Goal: Information Seeking & Learning: Understand process/instructions

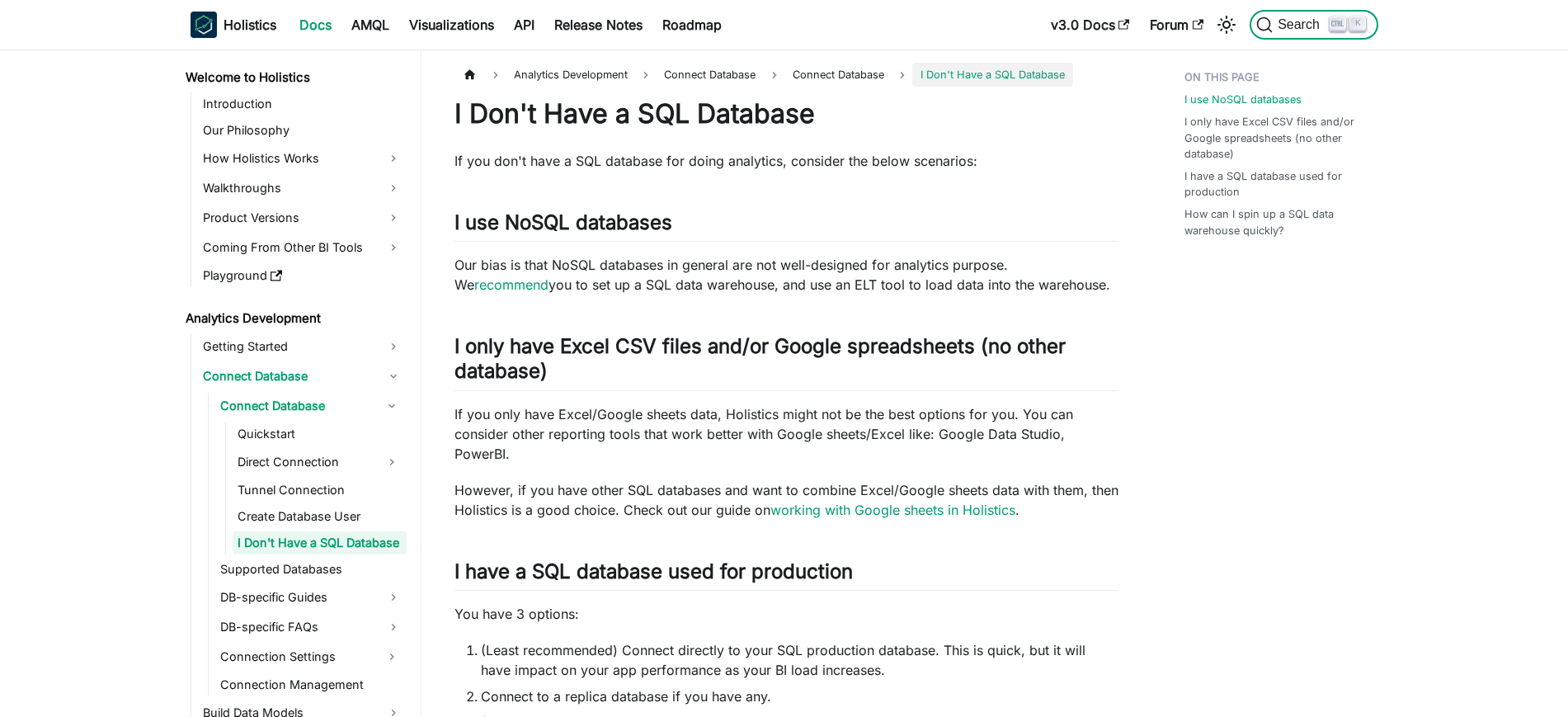
click at [1292, 28] on span "Search" at bounding box center [1301, 24] width 57 height 15
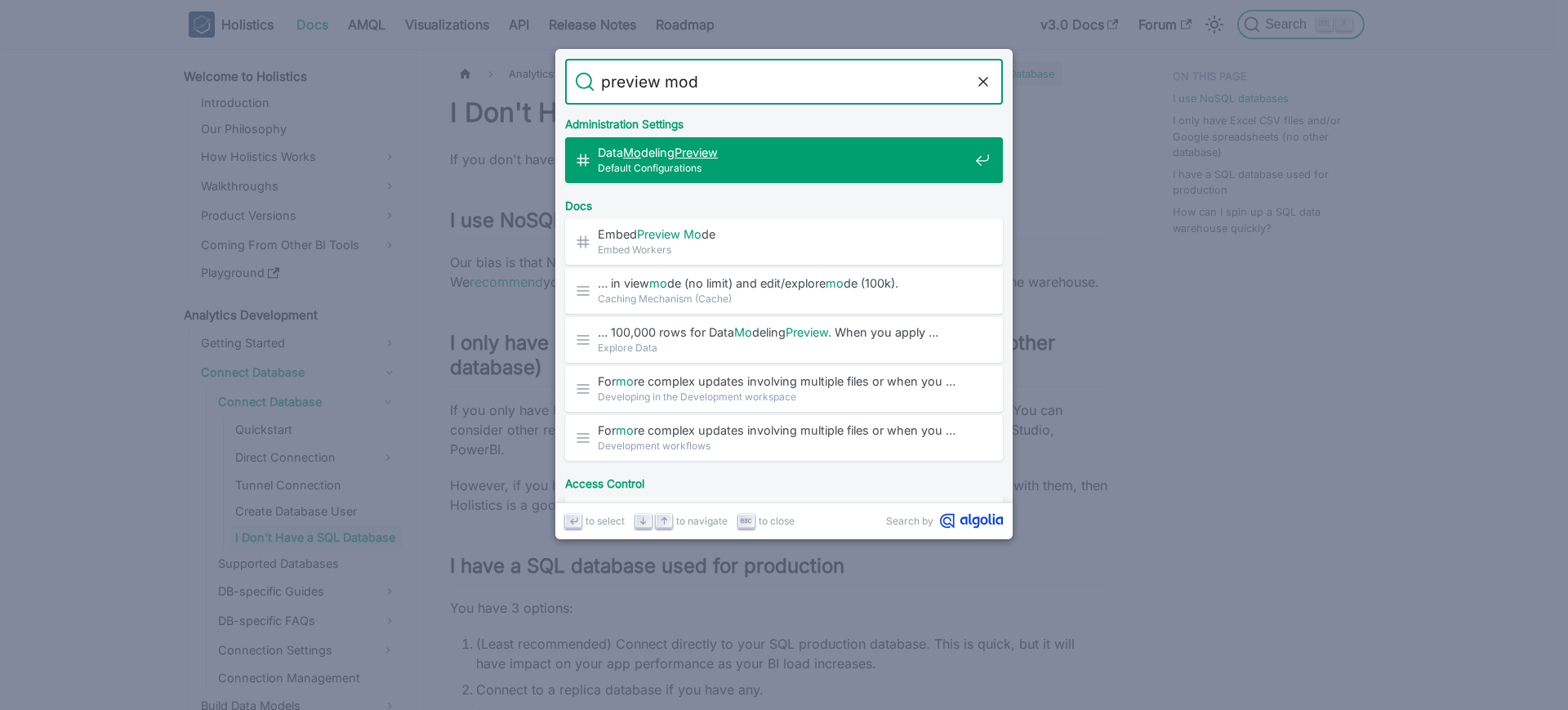
type input "preview mode"
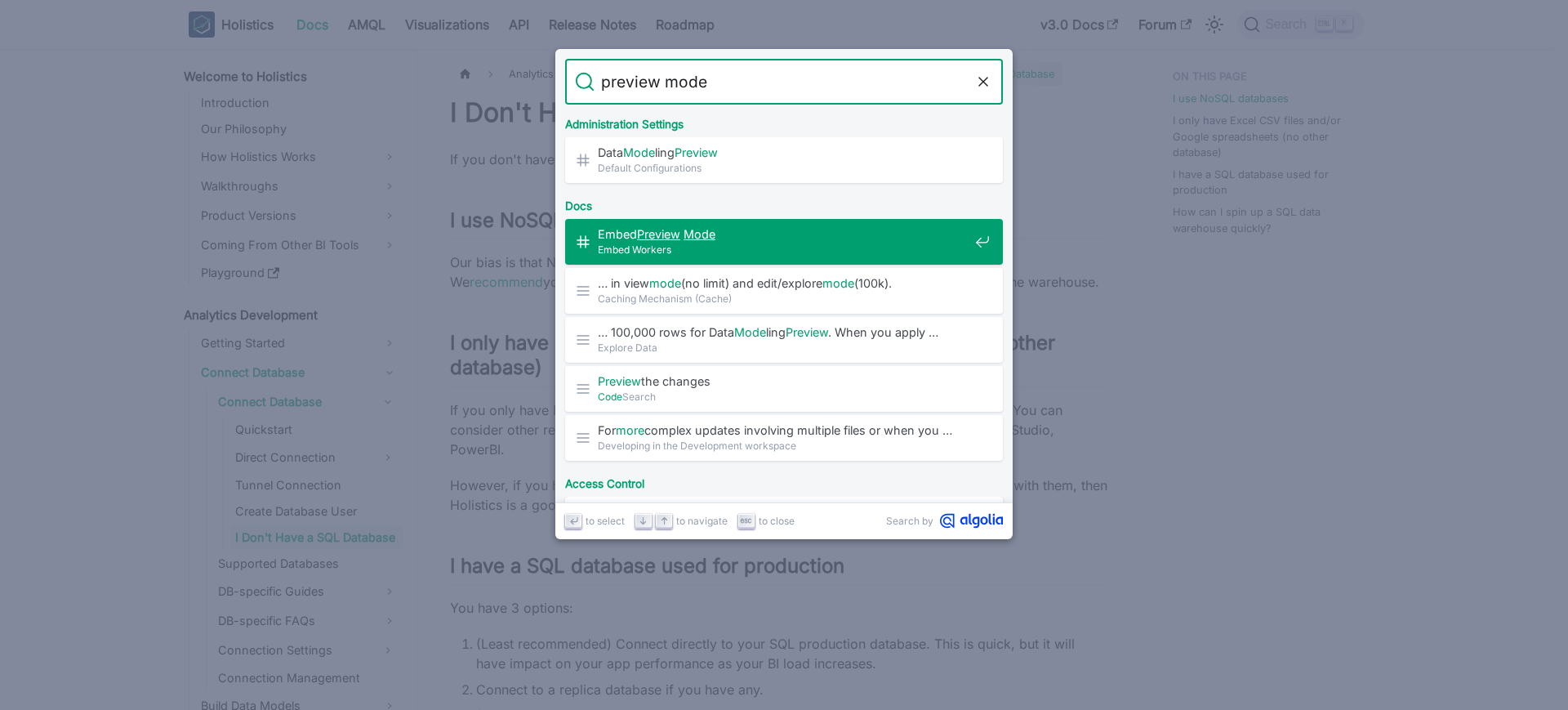
click at [744, 237] on span "Embed Preview Mode ​" at bounding box center [783, 234] width 371 height 15
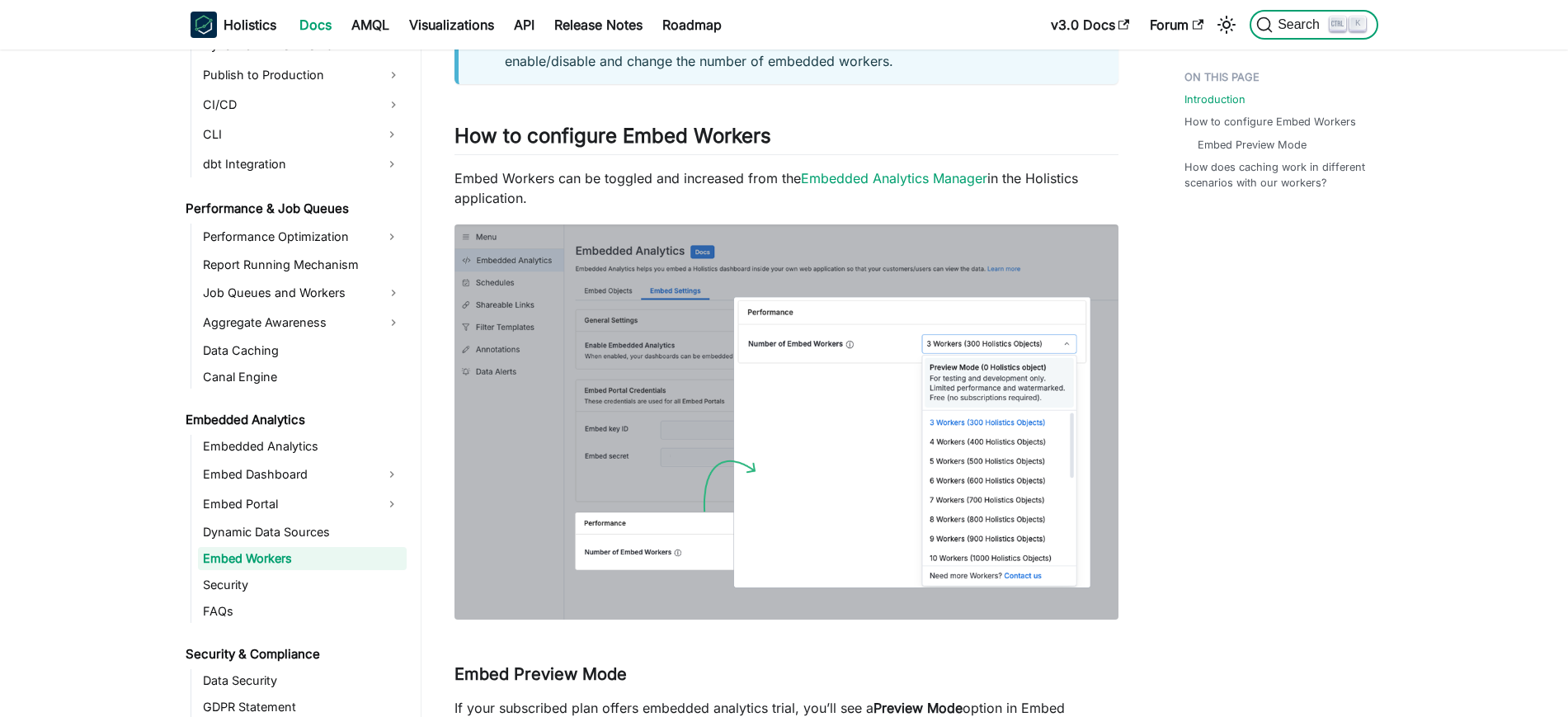
scroll to position [516, 0]
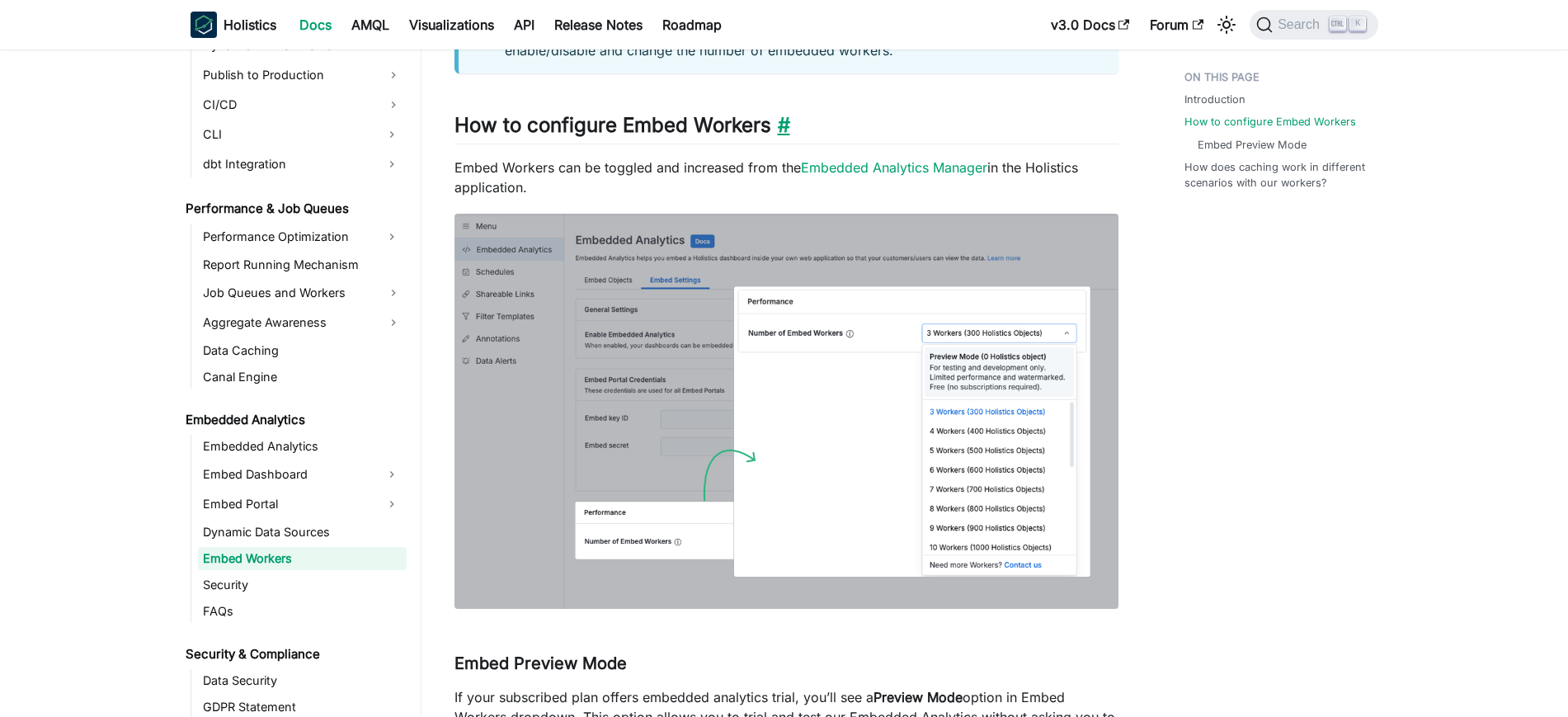
click at [785, 124] on link "​" at bounding box center [781, 125] width 19 height 24
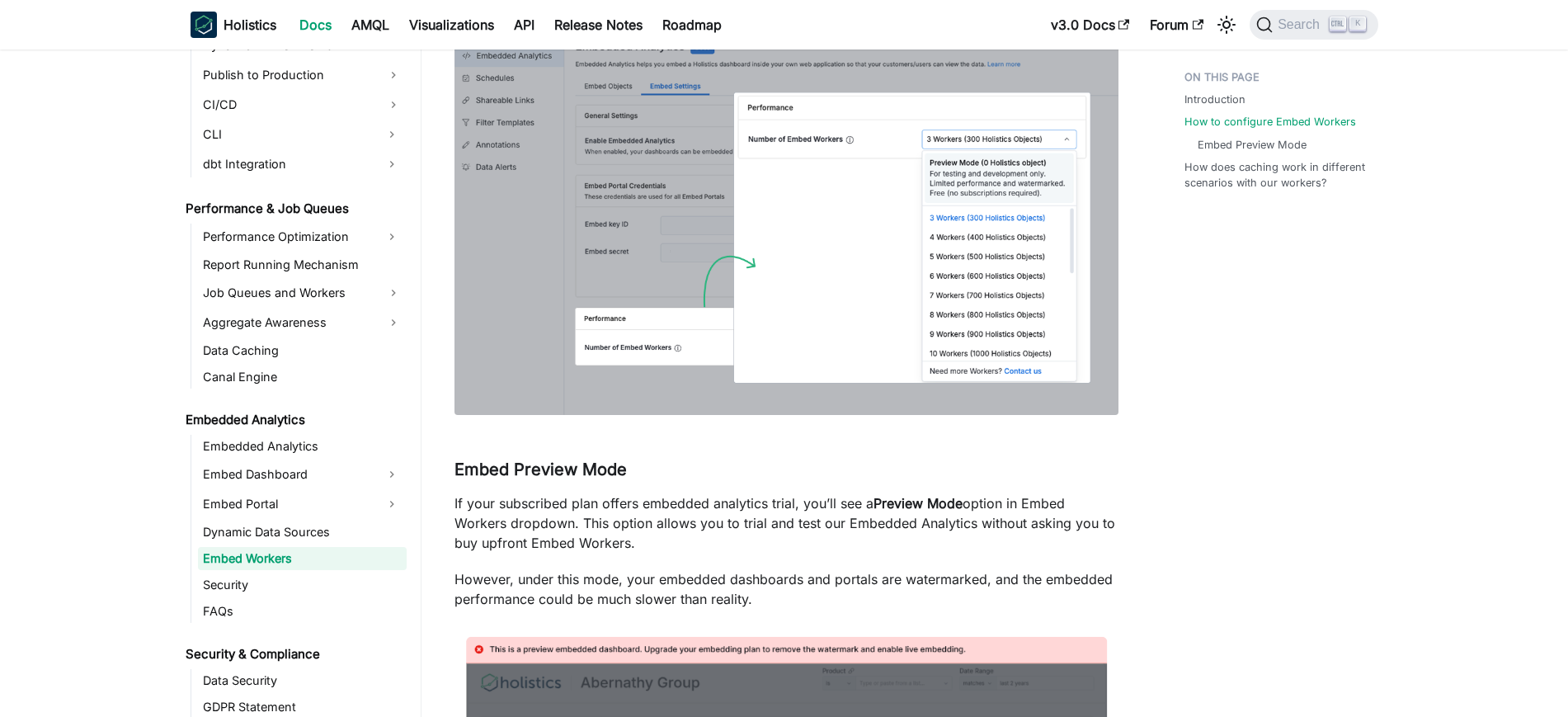
scroll to position [468, 0]
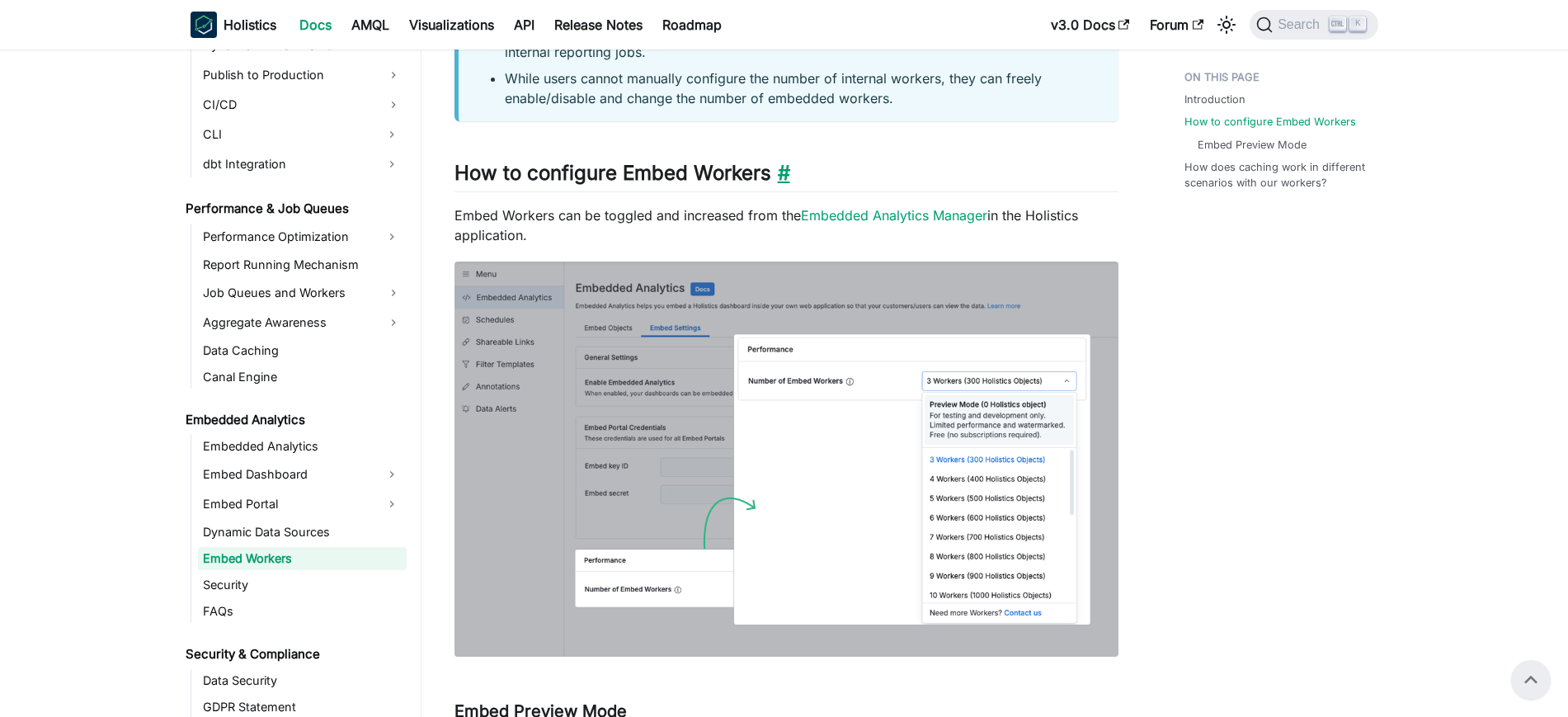
click at [779, 168] on link "​" at bounding box center [781, 172] width 19 height 24
